Goal: Information Seeking & Learning: Learn about a topic

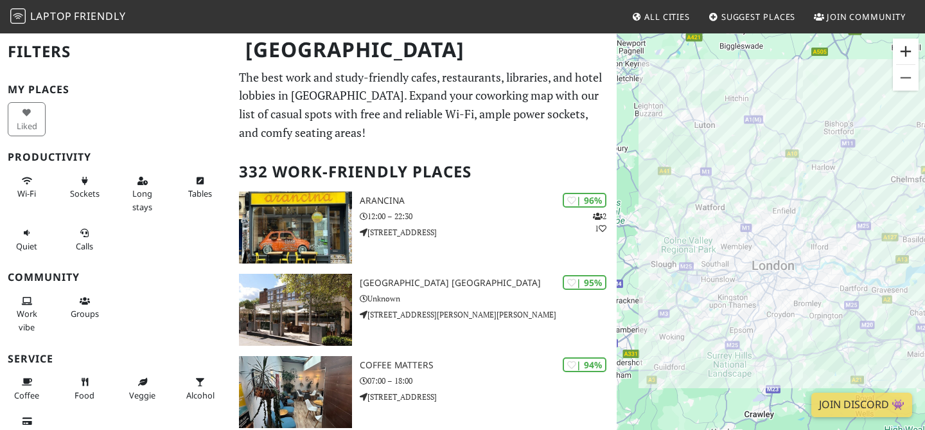
click at [899, 55] on button "Zoom in" at bounding box center [906, 52] width 26 height 26
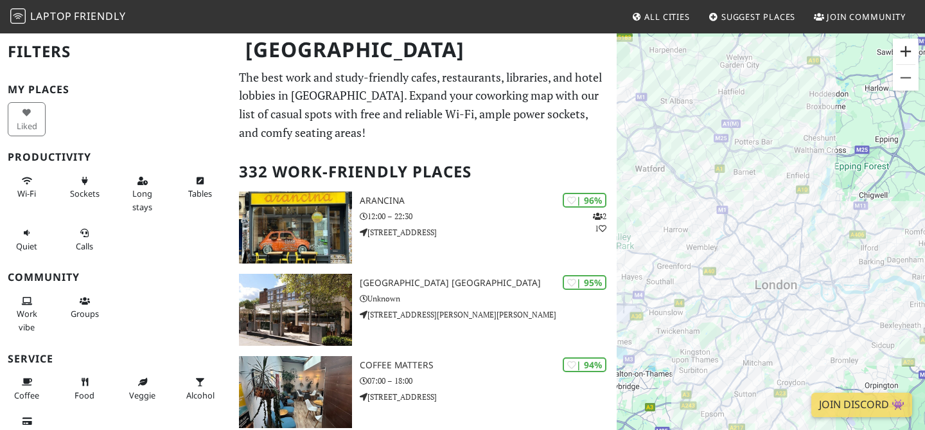
click at [899, 55] on button "Zoom in" at bounding box center [906, 52] width 26 height 26
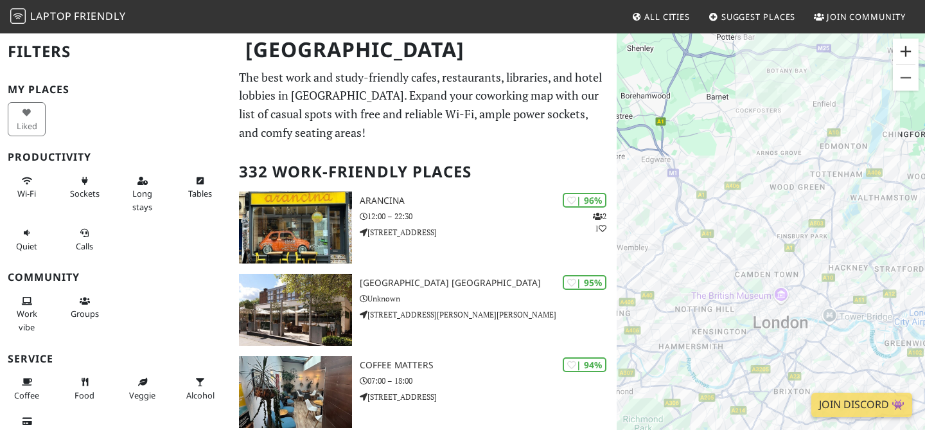
click at [899, 55] on button "Zoom in" at bounding box center [906, 52] width 26 height 26
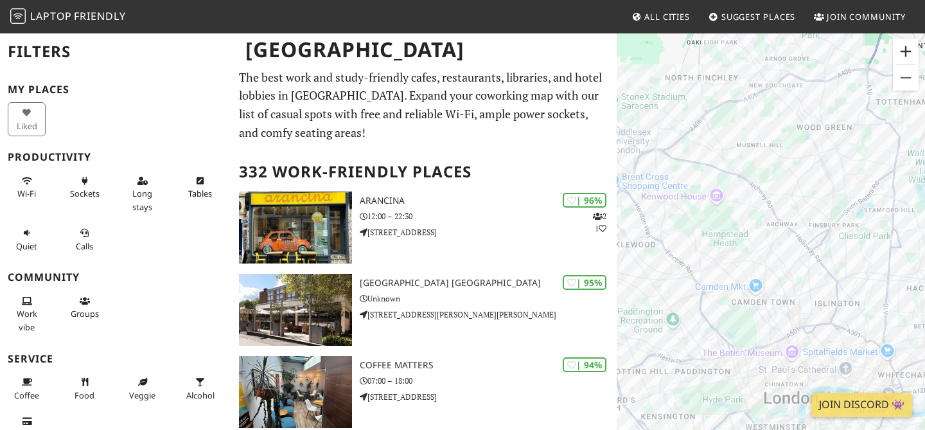
click at [899, 55] on button "Zoom in" at bounding box center [906, 52] width 26 height 26
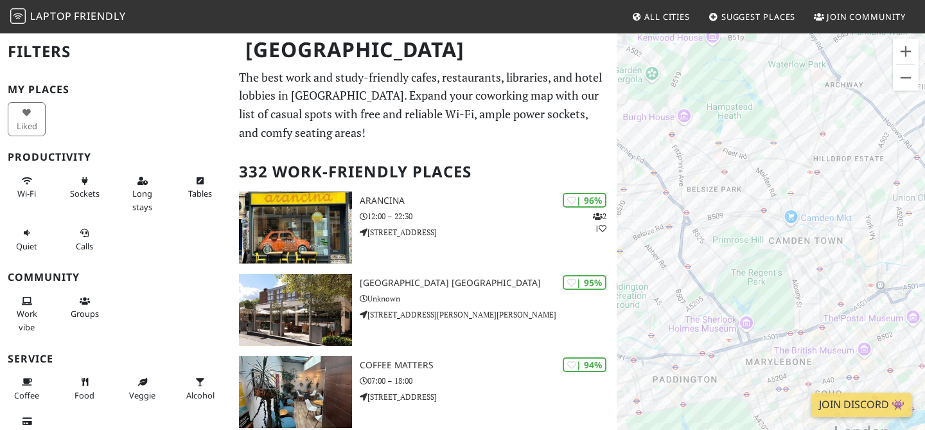
drag, startPoint x: 775, startPoint y: 315, endPoint x: 805, endPoint y: 197, distance: 121.3
click at [805, 197] on div "To navigate, press the arrow keys." at bounding box center [771, 247] width 308 height 430
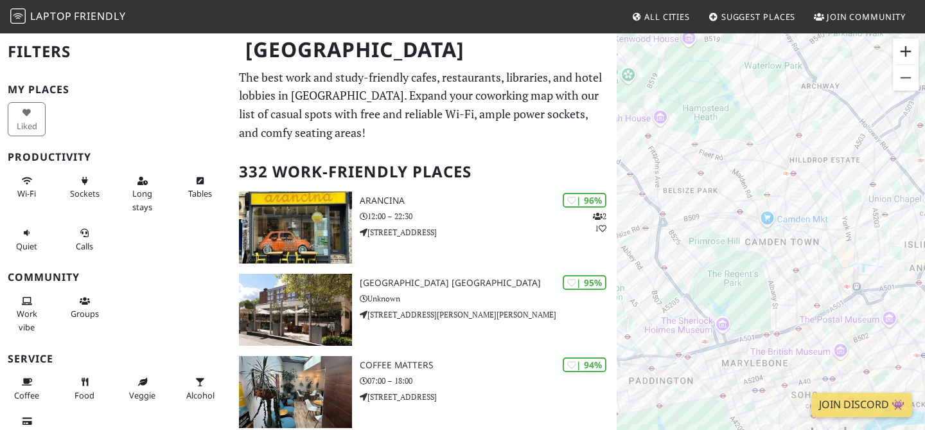
click at [910, 44] on button "Zoom in" at bounding box center [906, 52] width 26 height 26
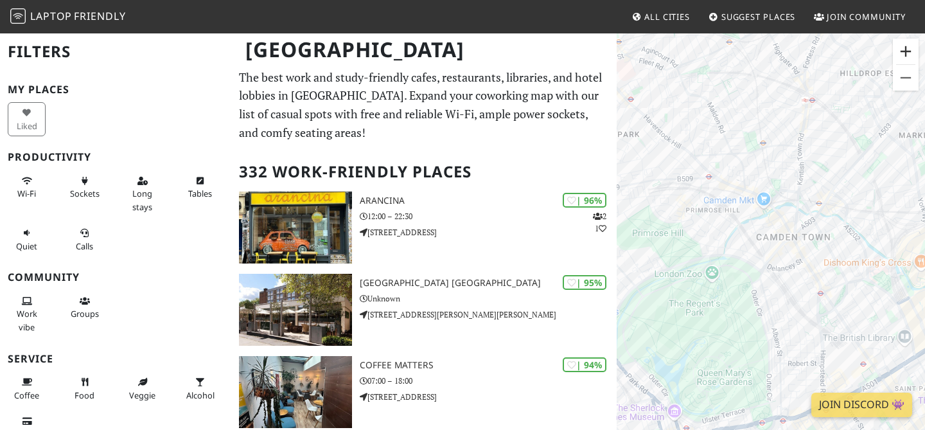
click at [910, 44] on button "Zoom in" at bounding box center [906, 52] width 26 height 26
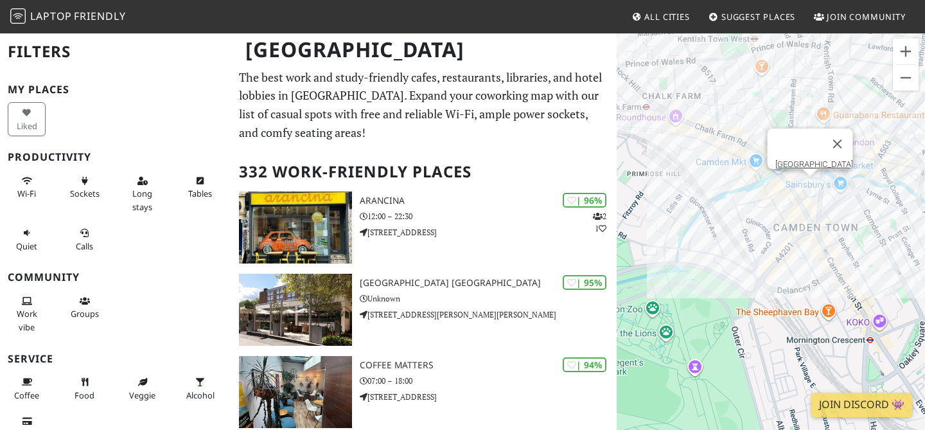
click at [811, 193] on div "To navigate, press the arrow keys. Camden town Market" at bounding box center [771, 247] width 308 height 430
click at [842, 134] on button "Close" at bounding box center [837, 143] width 31 height 31
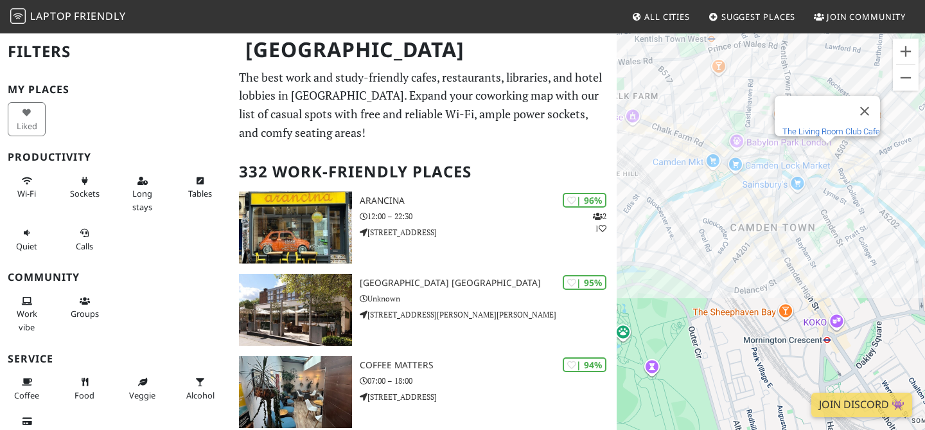
click at [821, 127] on link "The Living Room Club Cafe" at bounding box center [831, 132] width 98 height 10
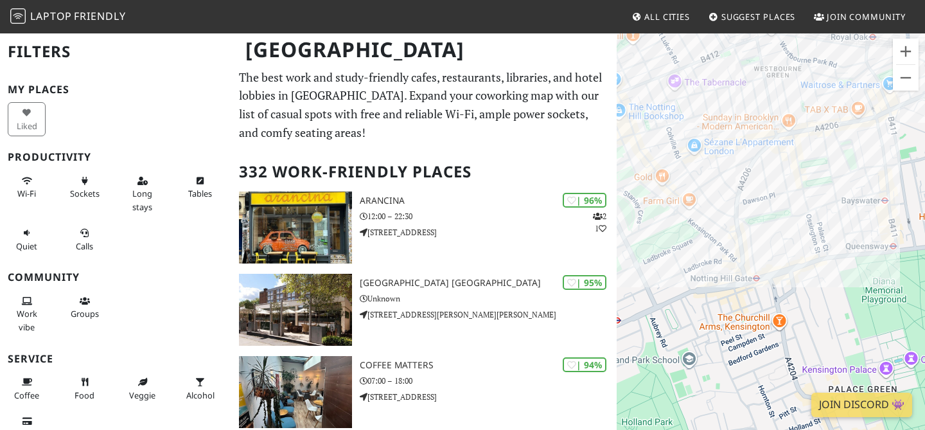
drag, startPoint x: 762, startPoint y: 232, endPoint x: 818, endPoint y: 57, distance: 183.4
click at [818, 57] on div "To navigate, press the arrow keys." at bounding box center [771, 247] width 308 height 430
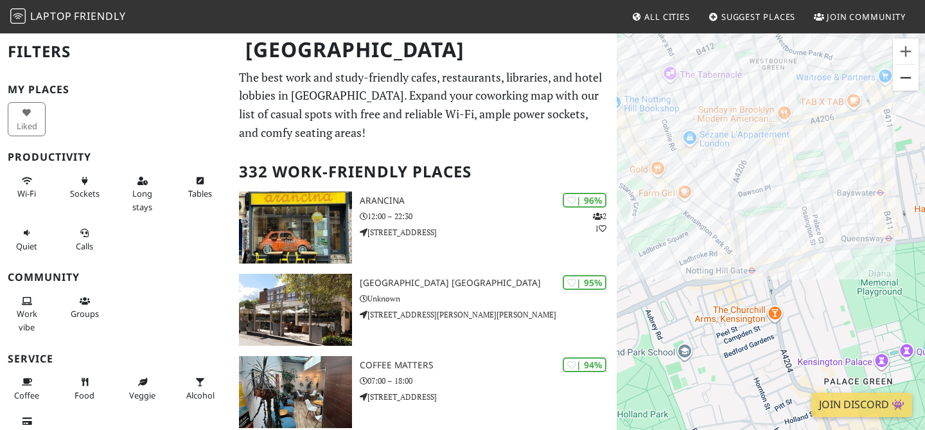
click at [908, 80] on button "Zoom out" at bounding box center [906, 78] width 26 height 26
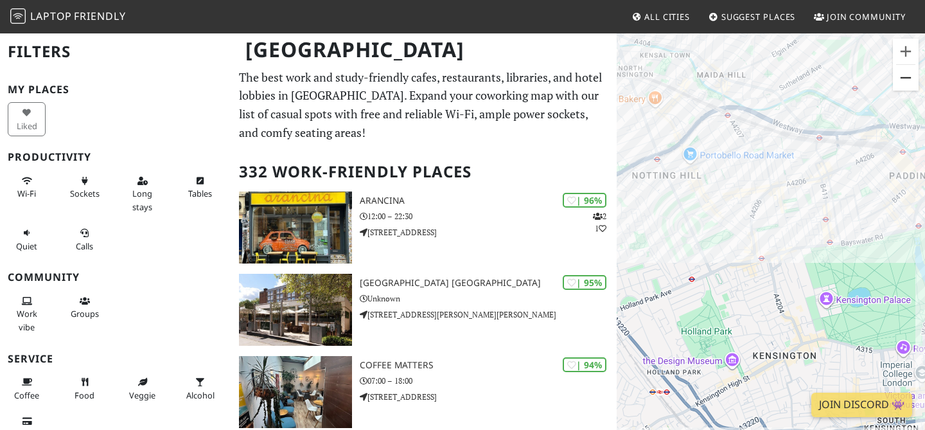
click at [908, 80] on button "Zoom out" at bounding box center [906, 78] width 26 height 26
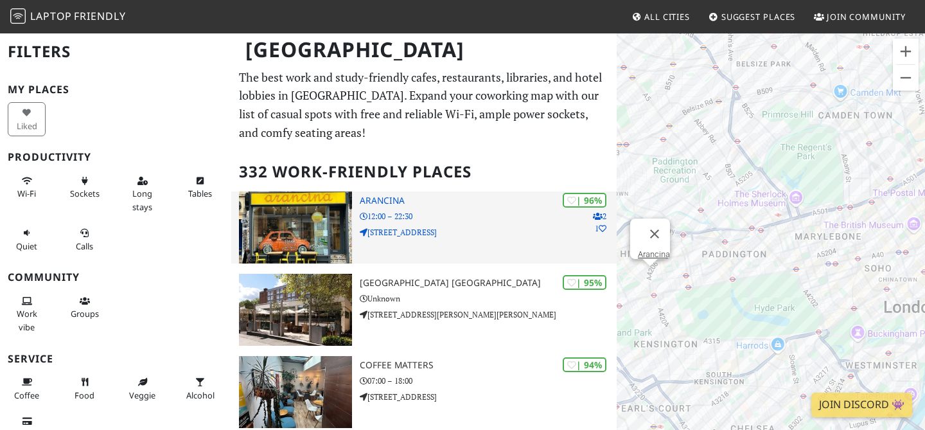
drag, startPoint x: 893, startPoint y: 172, endPoint x: 600, endPoint y: 257, distance: 304.9
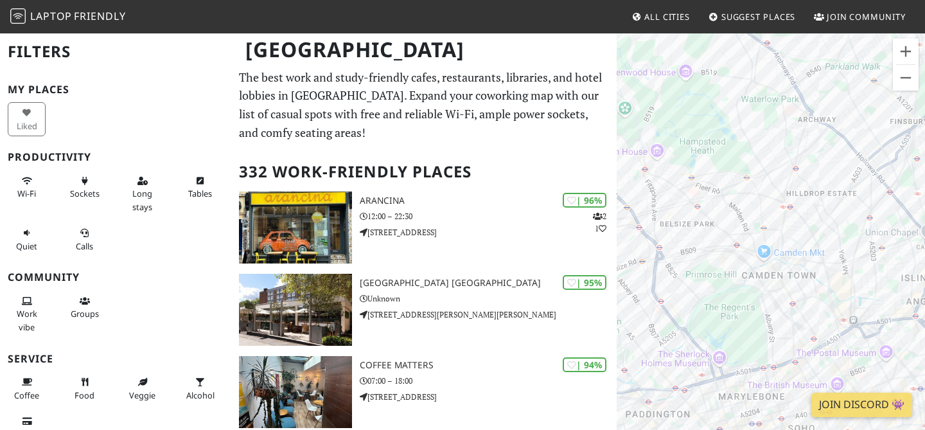
drag, startPoint x: 753, startPoint y: 189, endPoint x: 648, endPoint y: 335, distance: 179.9
click at [648, 335] on div "To navigate, press the arrow keys." at bounding box center [771, 247] width 308 height 430
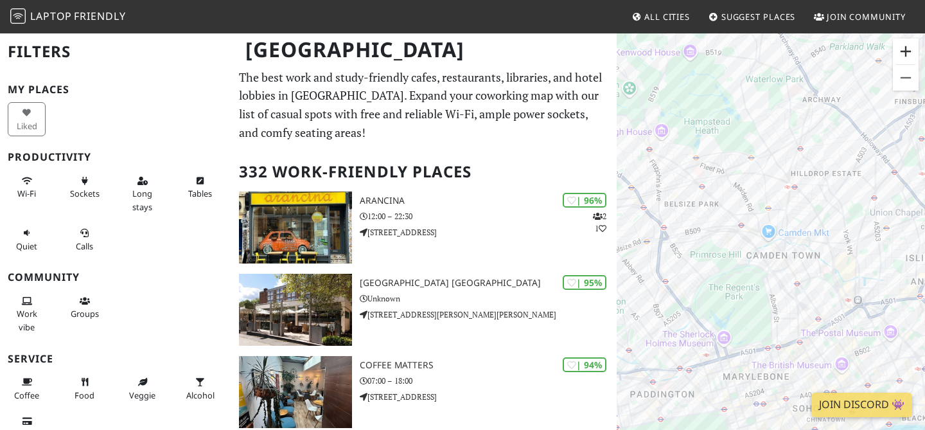
click at [905, 56] on button "Zoom in" at bounding box center [906, 52] width 26 height 26
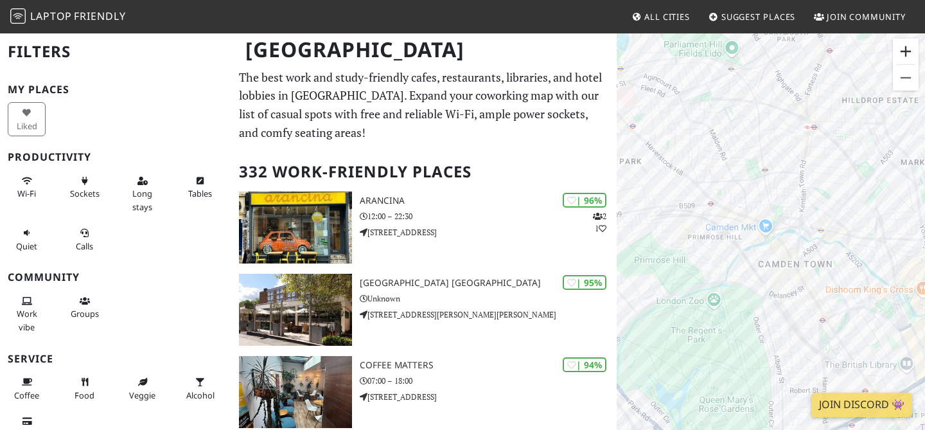
click at [905, 55] on button "Zoom in" at bounding box center [906, 52] width 26 height 26
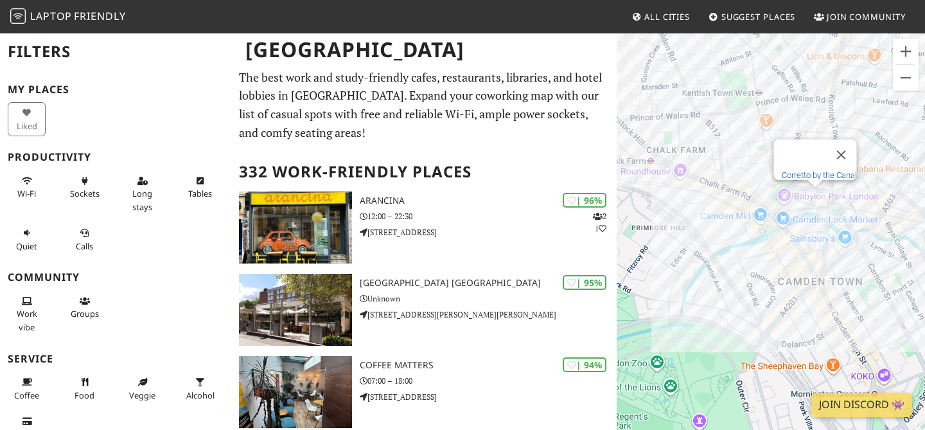
click at [809, 170] on link "Corretto by the Canal" at bounding box center [819, 175] width 75 height 10
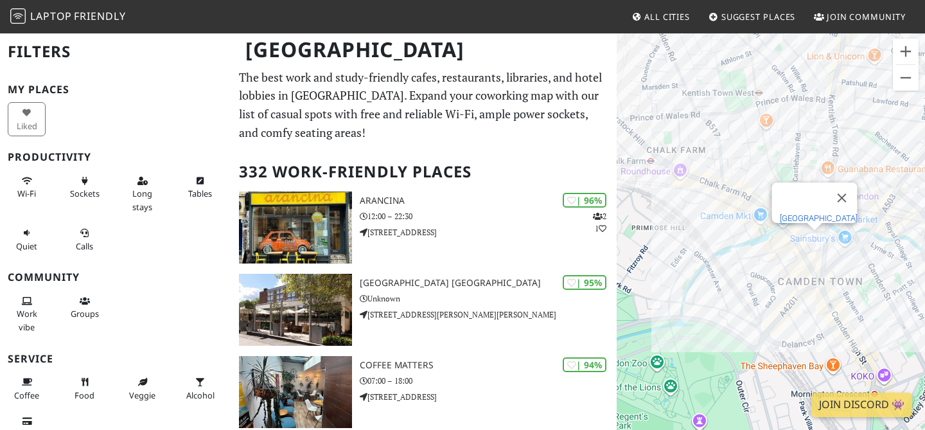
click at [810, 213] on link "[GEOGRAPHIC_DATA]" at bounding box center [819, 218] width 78 height 10
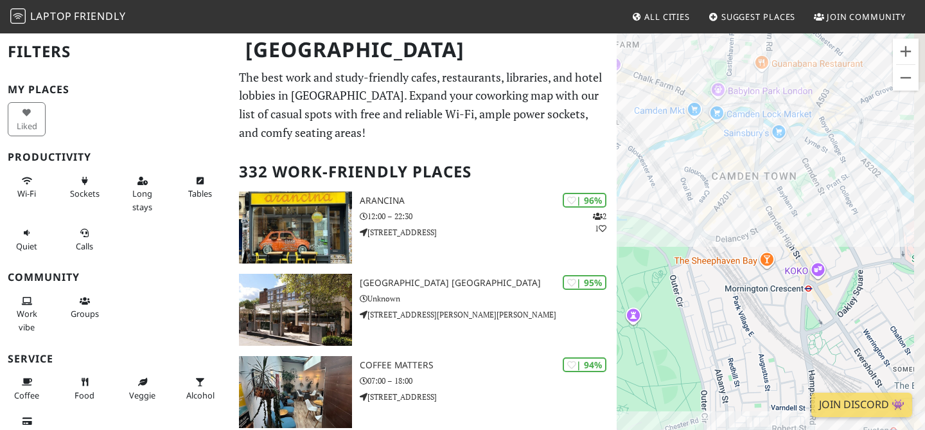
drag, startPoint x: 754, startPoint y: 175, endPoint x: 688, endPoint y: 68, distance: 125.5
click at [688, 68] on div "To navigate, press the arrow keys." at bounding box center [771, 247] width 308 height 430
click at [913, 87] on button "Zoom out" at bounding box center [906, 78] width 26 height 26
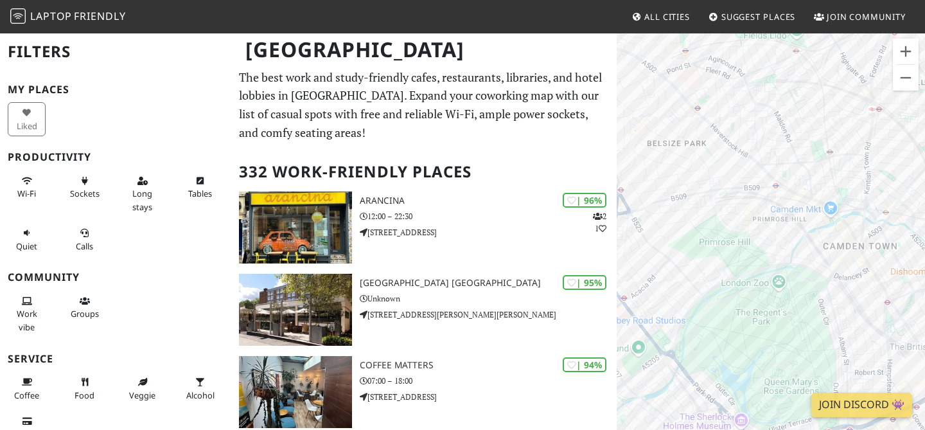
drag, startPoint x: 728, startPoint y: 152, endPoint x: 827, endPoint y: 187, distance: 105.4
click at [827, 187] on div "To navigate, press the arrow keys." at bounding box center [771, 247] width 308 height 430
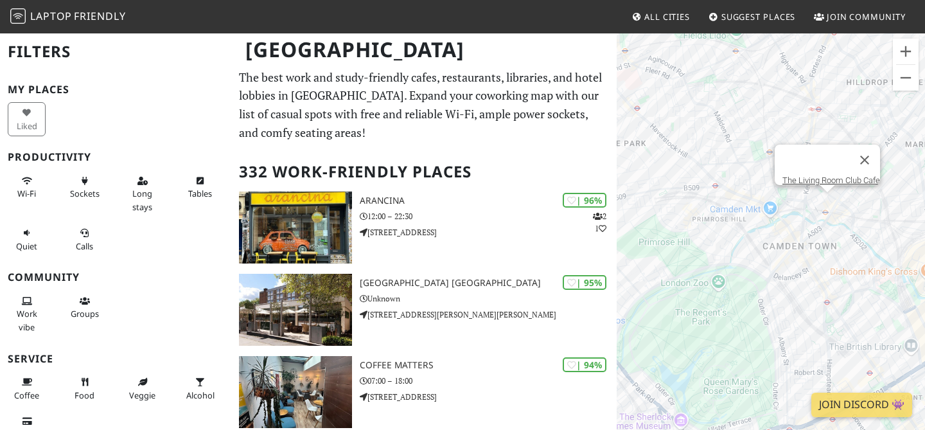
click at [828, 201] on div "To navigate, press the arrow keys. The Living Room Club Cafe" at bounding box center [771, 247] width 308 height 430
click at [823, 175] on link "The Living Room Club Cafe" at bounding box center [831, 180] width 98 height 10
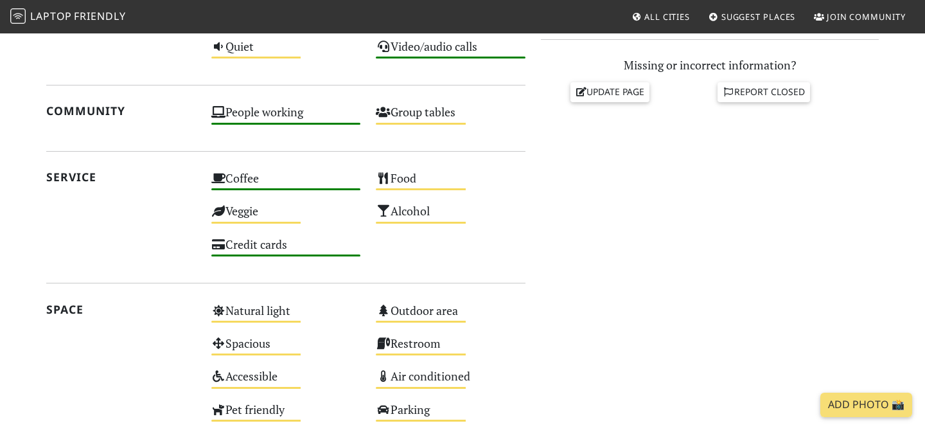
scroll to position [572, 0]
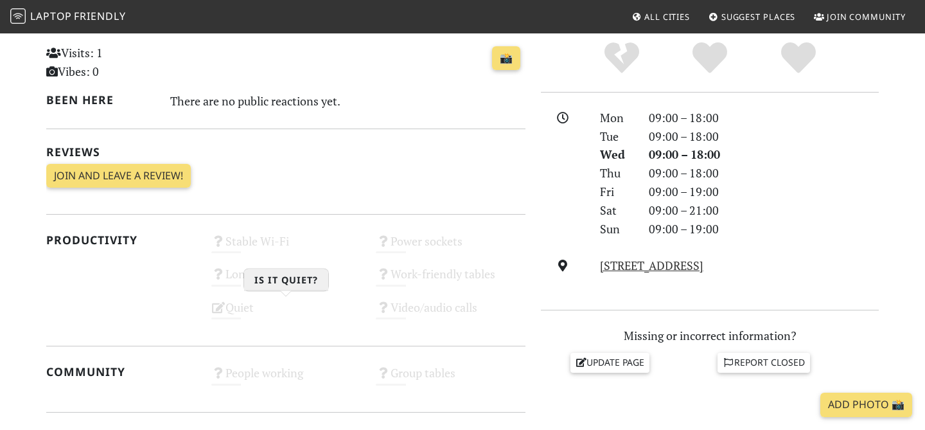
scroll to position [304, 0]
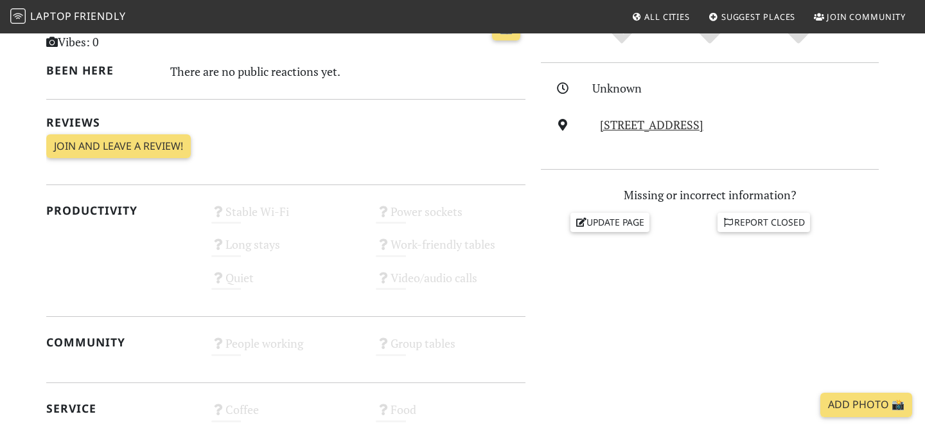
scroll to position [340, 0]
